Goal: Transaction & Acquisition: Purchase product/service

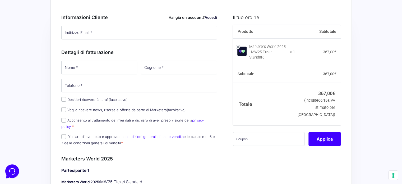
scroll to position [61, 0]
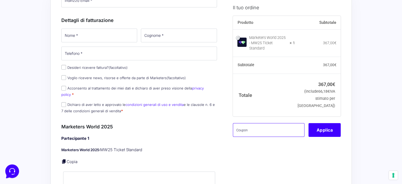
click at [253, 129] on input "text" at bounding box center [269, 130] width 72 height 14
paste input "MPRO20OFFWORLD"
type input "MPRO20OFFWORLD"
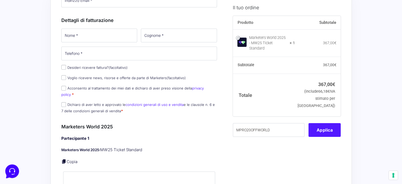
click at [335, 127] on button "Applica" at bounding box center [325, 130] width 32 height 14
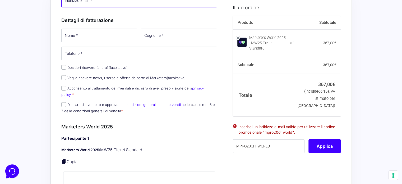
click at [77, 3] on input "Indirizzo Email *" at bounding box center [139, 1] width 156 height 14
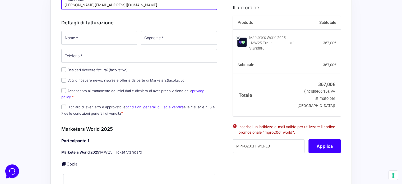
type input "[PERSON_NAME][EMAIL_ADDRESS][DOMAIN_NAME]"
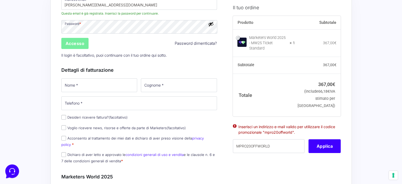
click at [76, 45] on input "Accesso" at bounding box center [74, 43] width 27 height 11
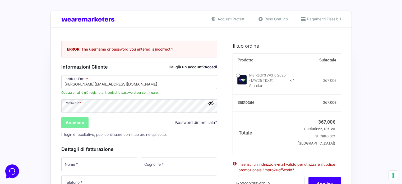
click at [74, 120] on input "Accesso" at bounding box center [74, 122] width 27 height 11
click at [213, 67] on link "Accedi" at bounding box center [211, 67] width 12 height 4
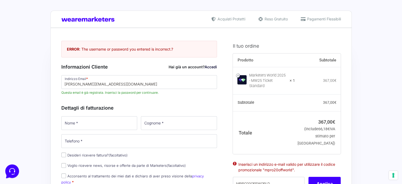
click at [212, 66] on link "Accedi" at bounding box center [211, 67] width 12 height 4
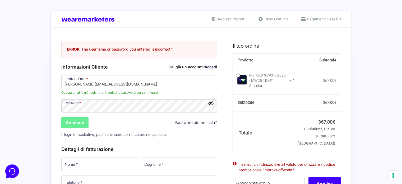
click at [211, 104] on button "Mostra password" at bounding box center [211, 103] width 6 height 6
click at [71, 117] on input "Accesso" at bounding box center [74, 122] width 27 height 11
click at [110, 88] on input "[PERSON_NAME][EMAIL_ADDRESS][DOMAIN_NAME]" at bounding box center [139, 82] width 156 height 14
click at [81, 122] on input "Accesso" at bounding box center [74, 122] width 27 height 11
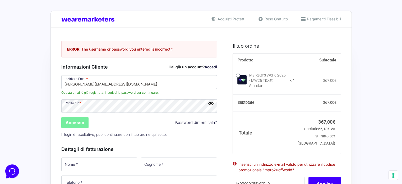
click at [81, 122] on input "Accesso" at bounding box center [74, 122] width 27 height 11
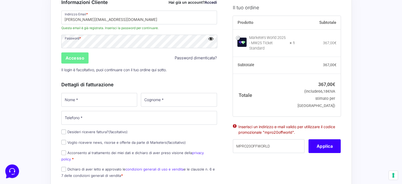
scroll to position [67, 0]
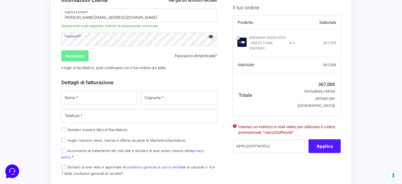
click at [333, 148] on button "Applica" at bounding box center [325, 146] width 32 height 14
click at [332, 144] on button "Applica" at bounding box center [325, 146] width 32 height 14
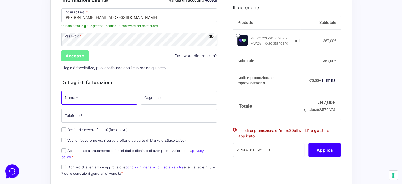
click at [90, 98] on input "Nome *" at bounding box center [99, 98] width 76 height 14
type input "[PERSON_NAME]"
click at [146, 96] on input "Cognome *" at bounding box center [179, 98] width 76 height 14
type input "[PERSON_NAME]"
click at [132, 108] on p "Telefono *" at bounding box center [139, 115] width 160 height 15
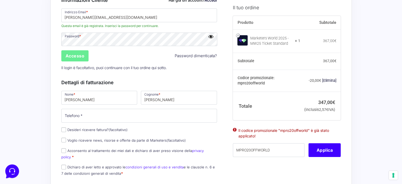
click at [132, 108] on p "Telefono *" at bounding box center [139, 115] width 160 height 15
click at [124, 123] on div "Nome * [PERSON_NAME] Cognome * [PERSON_NAME] Telefono * Desideri ricevere fattu…" at bounding box center [139, 135] width 160 height 90
click at [125, 112] on input "Telefono *" at bounding box center [139, 116] width 156 height 14
type input "3491334359"
click at [63, 149] on input "Acconsento al trattamento dei miei dati e dichiaro di aver preso visione della …" at bounding box center [63, 150] width 5 height 5
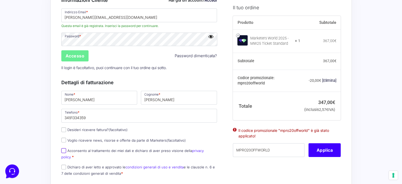
checkbox input "true"
click at [64, 164] on input "Dichiaro di aver letto e approvato le condizioni generali di uso e vendita e le…" at bounding box center [63, 166] width 5 height 5
checkbox input "true"
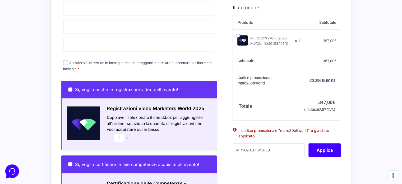
scroll to position [300, 0]
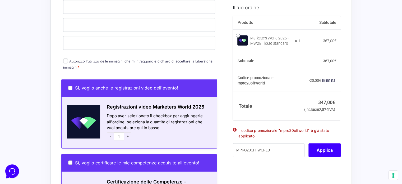
click at [66, 58] on input "Autorizzo l'utilizzo delle immagini che mi ritraggono e [PERSON_NAME] di accett…" at bounding box center [65, 60] width 5 height 5
checkbox input "true"
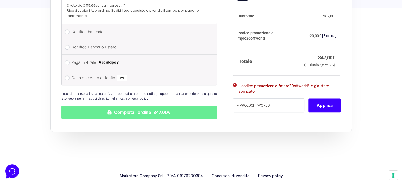
scroll to position [597, 0]
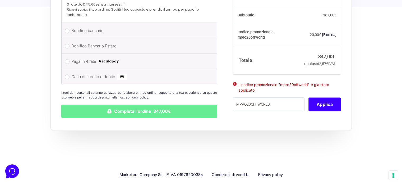
click at [63, 69] on li "Carta di credito o debito Ricorda informazioni di pagamento per gli ordini futu…" at bounding box center [139, 76] width 155 height 15
click at [69, 71] on li "Carta di credito o debito Ricorda informazioni di pagamento per gli ordini futu…" at bounding box center [139, 76] width 155 height 15
click at [68, 74] on input "Carta di credito o debito" at bounding box center [67, 76] width 5 height 5
radio input "true"
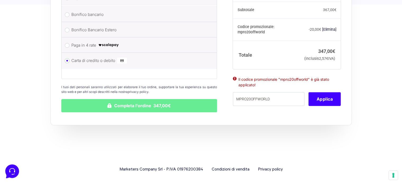
scroll to position [582, 0]
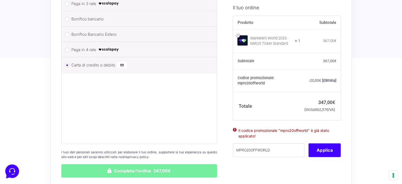
click at [137, 164] on button "Completa l'ordine 347,00€" at bounding box center [139, 170] width 156 height 13
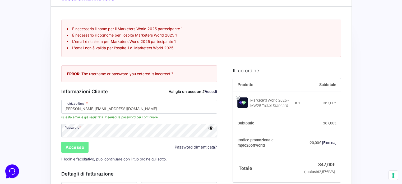
scroll to position [10, 0]
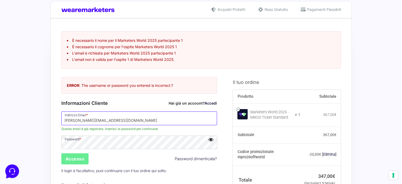
click at [167, 118] on input "[PERSON_NAME][EMAIL_ADDRESS][DOMAIN_NAME]" at bounding box center [139, 118] width 156 height 14
click at [84, 160] on input "Accesso" at bounding box center [74, 158] width 27 height 11
click at [81, 157] on input "Accesso" at bounding box center [74, 158] width 27 height 11
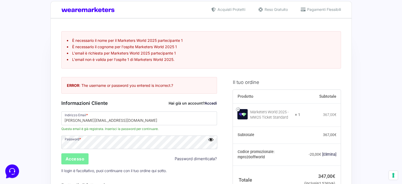
click at [81, 157] on input "Accesso" at bounding box center [74, 158] width 27 height 11
click at [212, 139] on button "Nascondi password" at bounding box center [211, 139] width 6 height 6
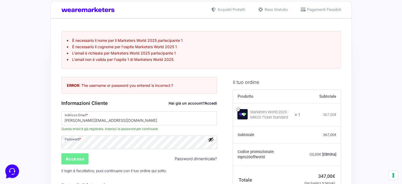
click at [209, 104] on div "Hai già un account? Accedi" at bounding box center [193, 103] width 48 height 6
click at [209, 104] on link "Accedi" at bounding box center [211, 103] width 12 height 4
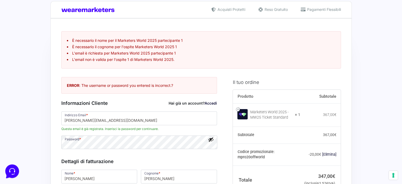
click at [209, 104] on link "Accedi" at bounding box center [211, 103] width 12 height 4
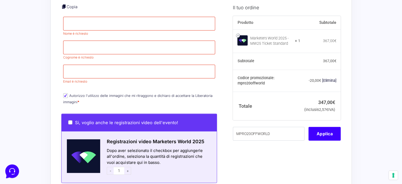
scroll to position [269, 0]
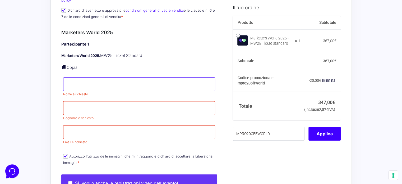
click at [166, 80] on input "Nome *" at bounding box center [139, 84] width 152 height 14
type input "[PERSON_NAME]"
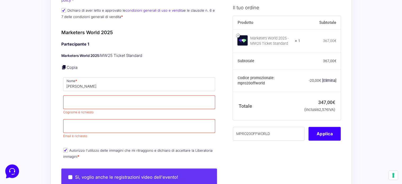
click at [155, 92] on div "Partecipante 1 Marketers World 2025: MW25 Ticket Standard Copia Nome * [PERSON_…" at bounding box center [139, 100] width 156 height 119
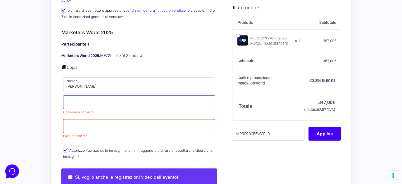
click at [153, 98] on input "Cognome *" at bounding box center [139, 102] width 152 height 14
type input "[PERSON_NAME]"
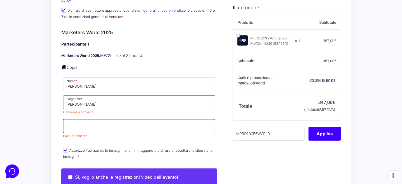
click at [141, 119] on input "Email *" at bounding box center [139, 126] width 152 height 14
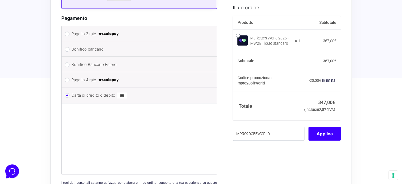
scroll to position [623, 0]
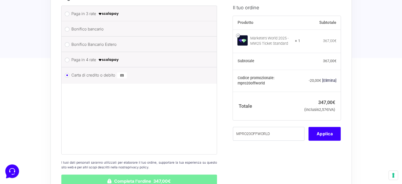
type input "[PERSON_NAME][EMAIL_ADDRESS][DOMAIN_NAME]"
click at [155, 174] on button "Completa l'ordine 347,00€" at bounding box center [139, 180] width 156 height 13
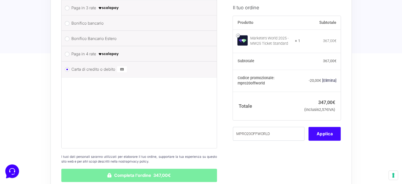
scroll to position [617, 0]
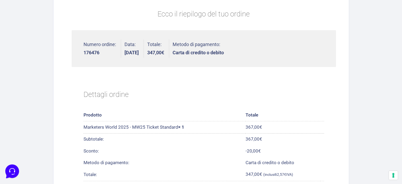
scroll to position [118, 0]
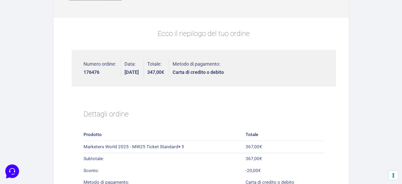
click at [382, 53] on section "Grazie per aver acquistato! Riceverai a breve una mail con il tuo biglietto! Sa…" at bounding box center [201, 121] width 402 height 447
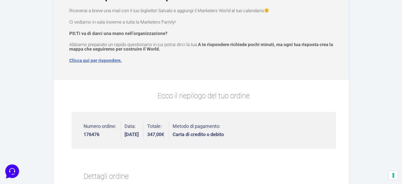
scroll to position [41, 0]
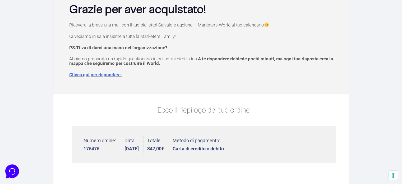
click at [105, 75] on link "Clicca qui per rispondere." at bounding box center [95, 74] width 53 height 5
